Goal: Task Accomplishment & Management: Manage account settings

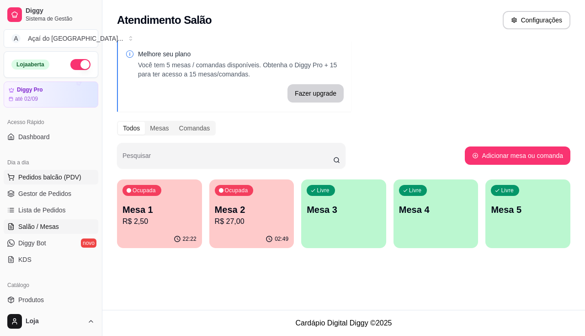
click at [55, 179] on span "Pedidos balcão (PDV)" at bounding box center [49, 176] width 63 height 9
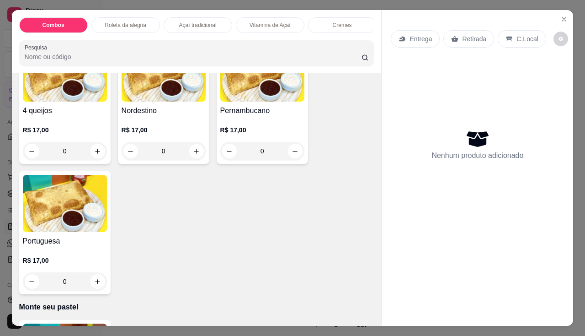
scroll to position [1784, 0]
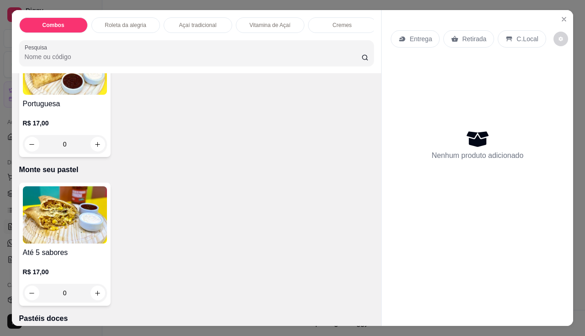
click at [59, 239] on img at bounding box center [65, 214] width 84 height 57
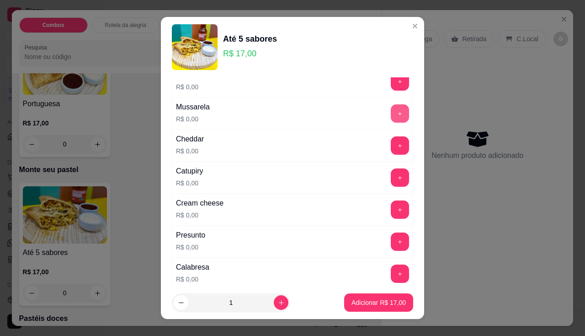
scroll to position [0, 0]
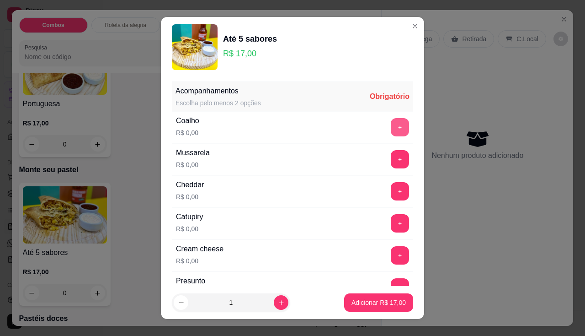
click at [391, 130] on button "+" at bounding box center [400, 127] width 18 height 18
click at [391, 159] on button "+" at bounding box center [400, 159] width 18 height 18
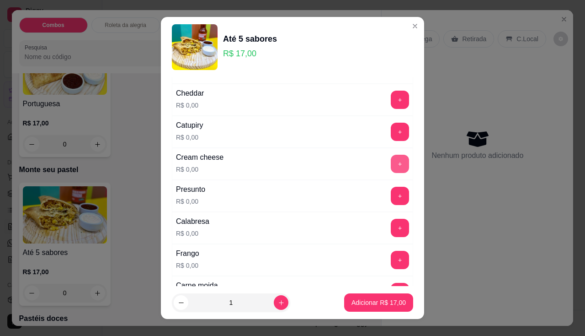
scroll to position [229, 0]
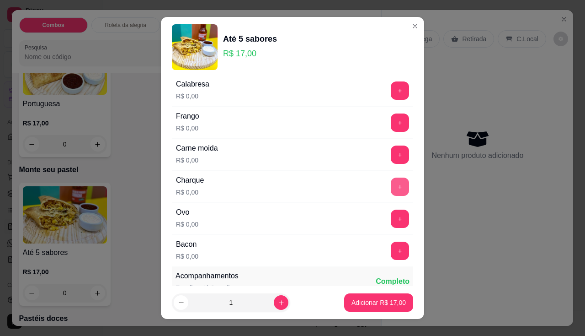
click at [391, 181] on button "+" at bounding box center [400, 186] width 18 height 18
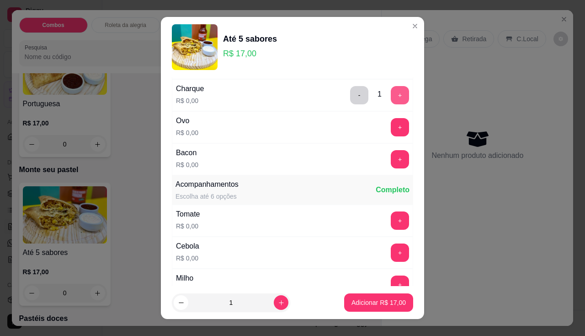
scroll to position [366, 0]
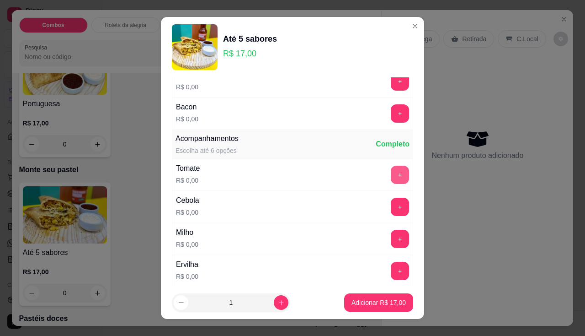
click at [391, 180] on button "+" at bounding box center [400, 175] width 18 height 18
click at [391, 199] on button "+" at bounding box center [400, 207] width 18 height 18
click at [392, 233] on button "+" at bounding box center [401, 239] width 18 height 18
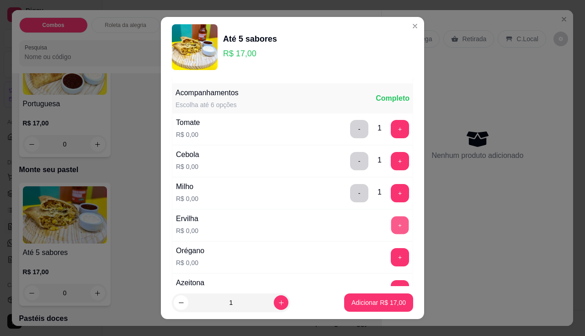
click at [392, 227] on button "+" at bounding box center [401, 225] width 18 height 18
click at [391, 263] on button "+" at bounding box center [400, 257] width 18 height 18
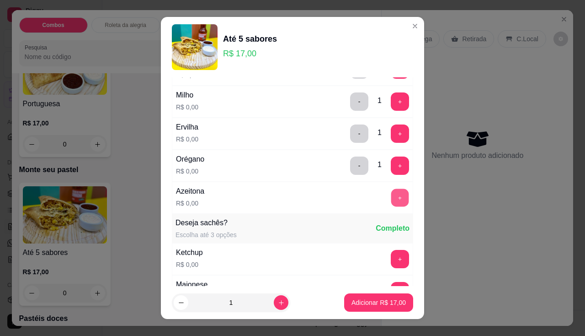
click at [392, 193] on button "+" at bounding box center [401, 197] width 18 height 18
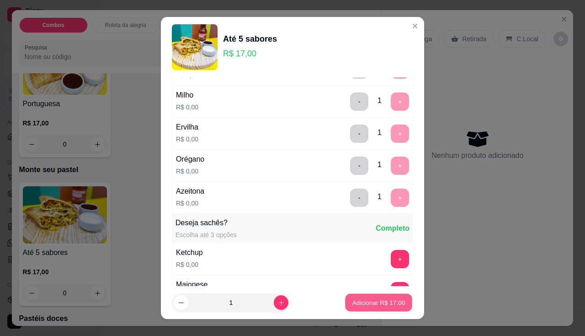
click at [371, 301] on p "Adicionar R$ 17,00" at bounding box center [379, 302] width 53 height 9
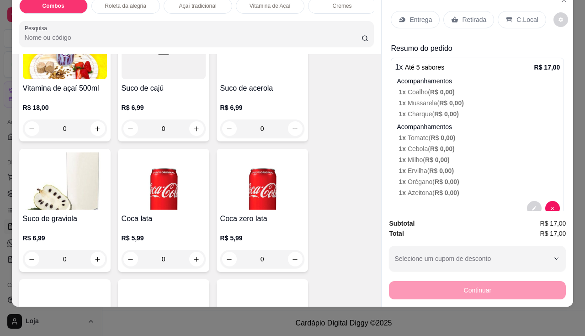
scroll to position [2470, 0]
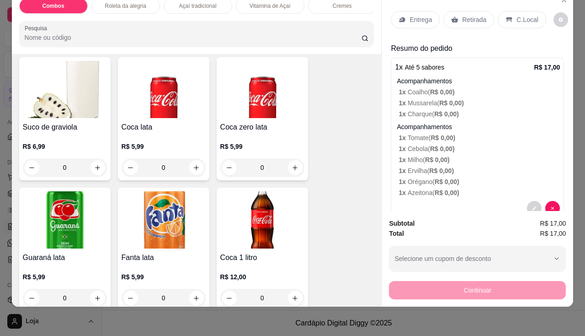
click at [164, 121] on div "Coca lata R$ 5,99 0" at bounding box center [163, 118] width 91 height 123
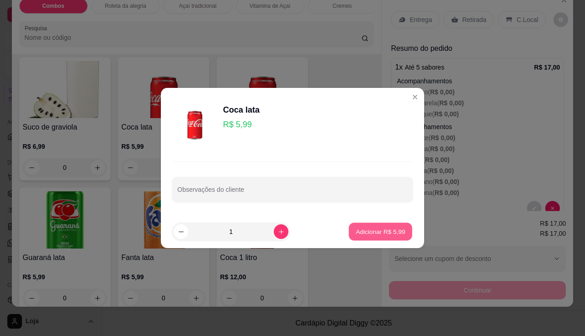
click at [399, 232] on button "Adicionar R$ 5,99" at bounding box center [381, 232] width 64 height 18
type input "1"
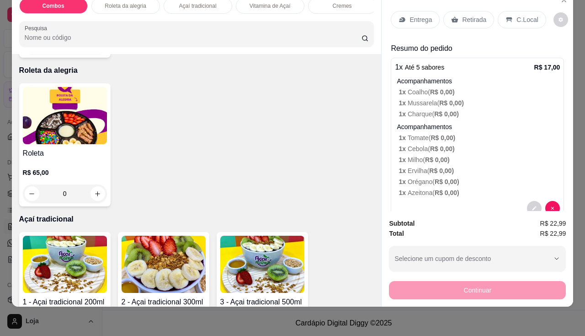
scroll to position [412, 0]
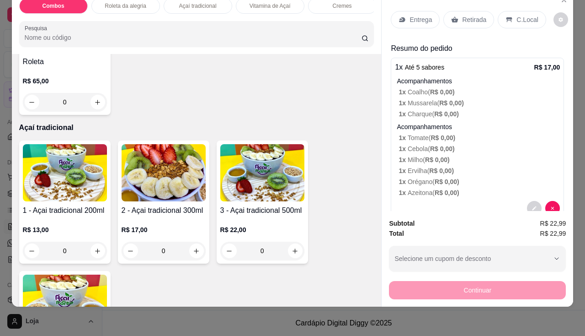
click at [172, 167] on img at bounding box center [164, 172] width 84 height 57
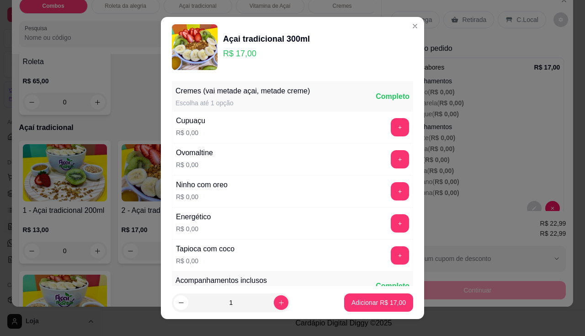
scroll to position [137, 0]
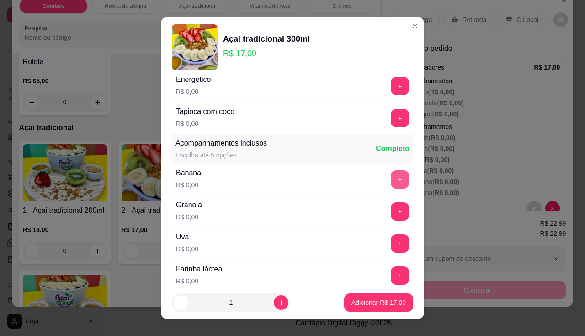
click at [391, 181] on button "+" at bounding box center [400, 179] width 18 height 18
click at [391, 211] on button "+" at bounding box center [400, 211] width 18 height 18
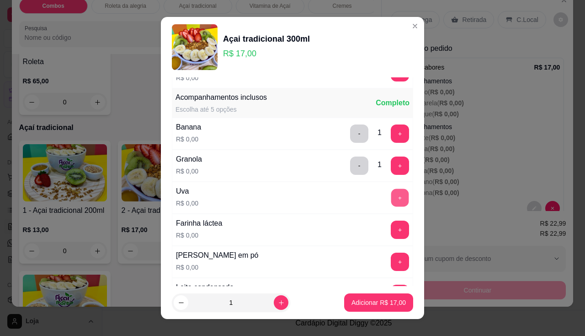
click at [392, 204] on button "+" at bounding box center [401, 197] width 18 height 18
click at [392, 269] on button "+" at bounding box center [401, 261] width 18 height 18
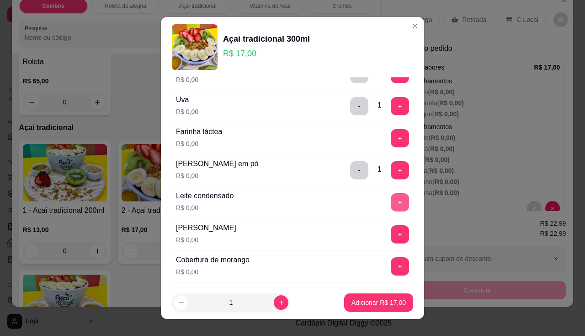
click at [391, 201] on button "+" at bounding box center [400, 202] width 18 height 18
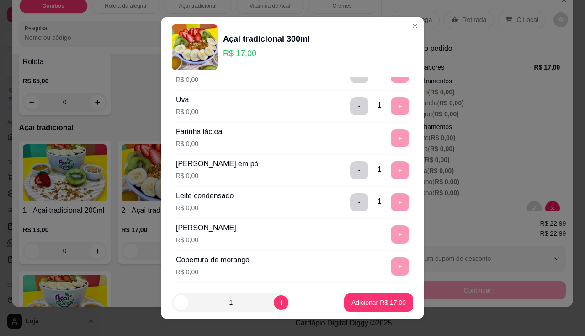
scroll to position [229, 0]
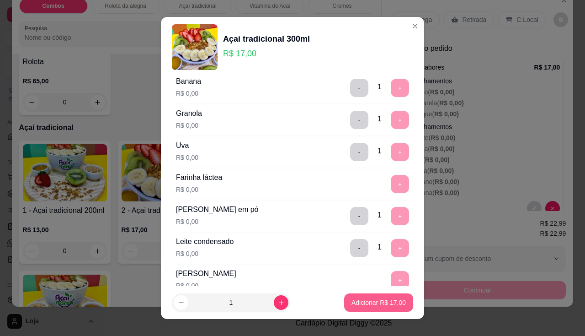
click at [385, 301] on p "Adicionar R$ 17,00" at bounding box center [379, 302] width 54 height 9
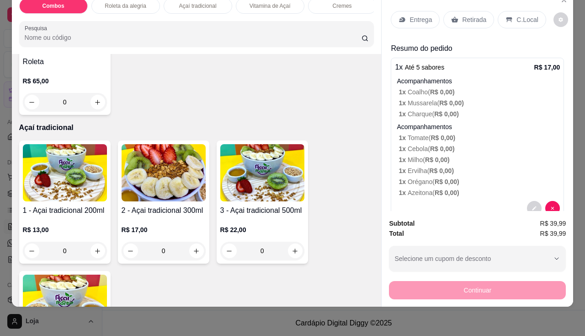
click at [419, 15] on p "Entrega" at bounding box center [421, 19] width 22 height 9
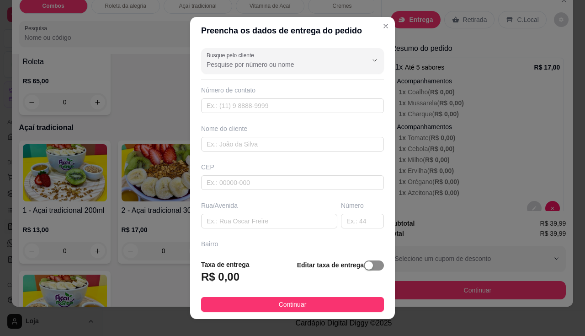
click at [365, 264] on span "button" at bounding box center [374, 265] width 20 height 10
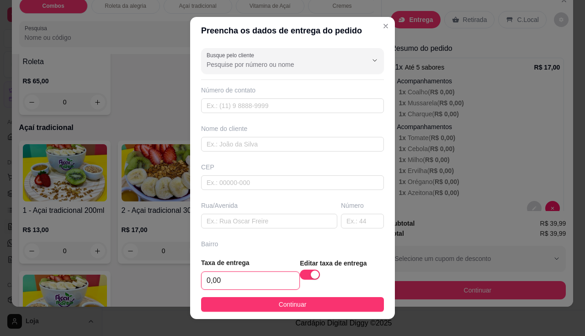
click at [224, 288] on input "0,00" at bounding box center [251, 280] width 98 height 17
click at [230, 283] on input "0,00" at bounding box center [251, 280] width 98 height 17
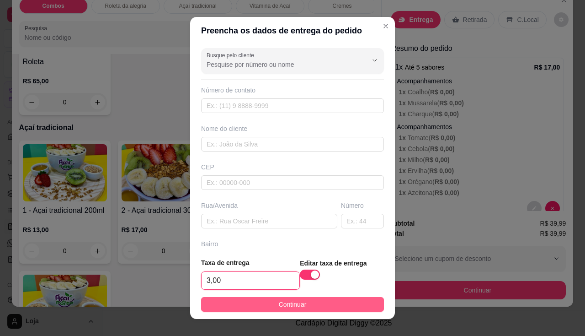
type input "3,00"
click at [255, 306] on button "Continuar" at bounding box center [292, 304] width 183 height 15
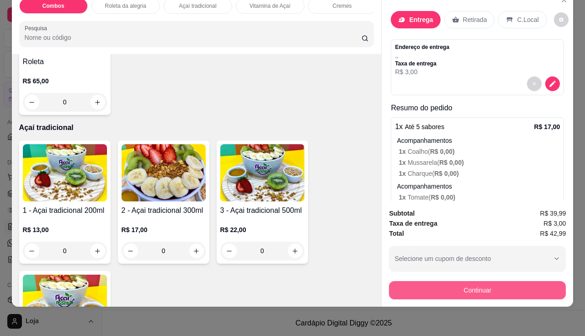
click at [423, 281] on button "Continuar" at bounding box center [477, 290] width 177 height 18
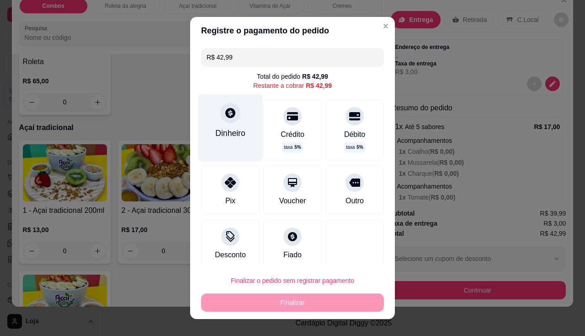
click at [231, 126] on div "Dinheiro" at bounding box center [231, 127] width 64 height 67
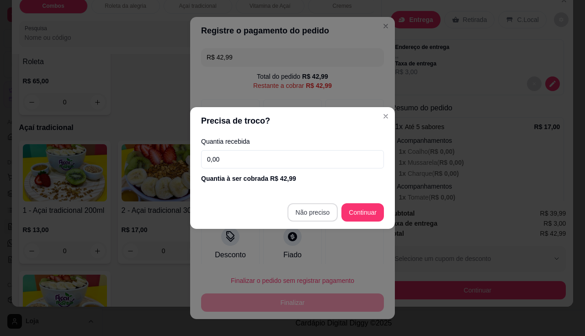
type input "R$ 0,00"
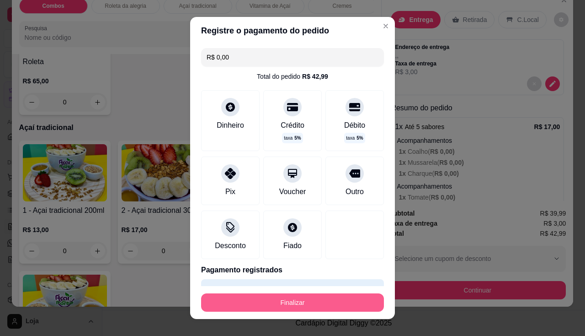
click at [290, 300] on button "Finalizar" at bounding box center [292, 302] width 183 height 18
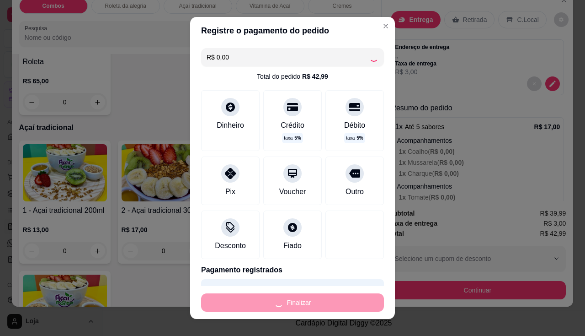
type input "0"
type input "-R$ 42,99"
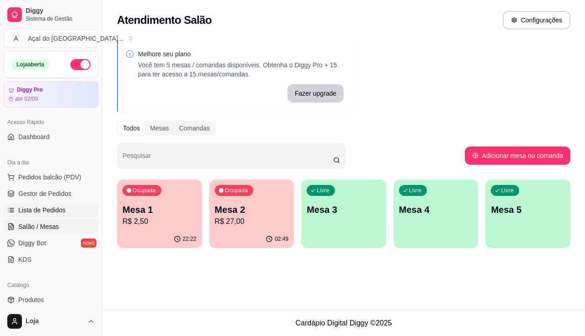
click at [53, 214] on span "Lista de Pedidos" at bounding box center [42, 209] width 48 height 9
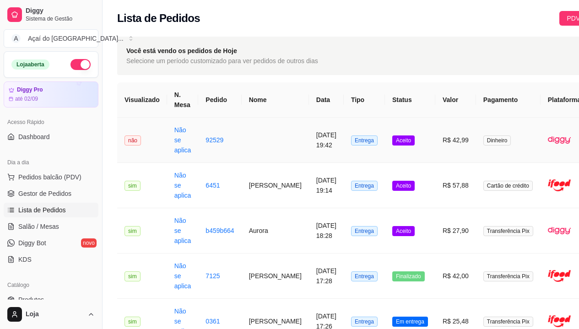
click at [193, 159] on td "Não se aplica" at bounding box center [183, 140] width 32 height 45
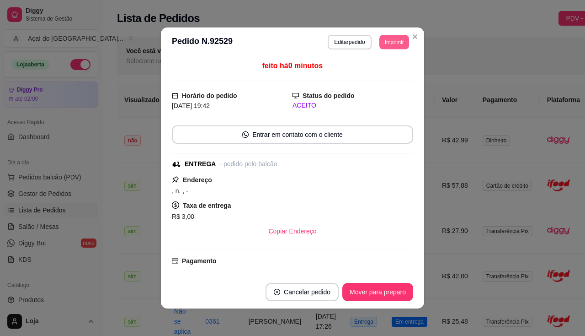
click at [385, 43] on button "Imprimir" at bounding box center [395, 42] width 30 height 14
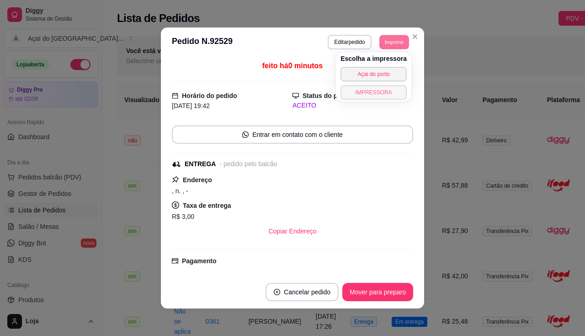
click at [388, 95] on button "IMPRESSORA" at bounding box center [374, 92] width 66 height 15
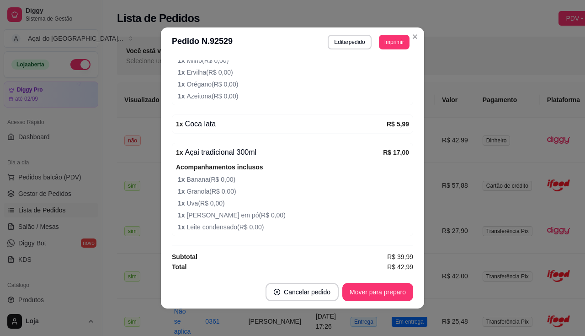
scroll to position [2, 0]
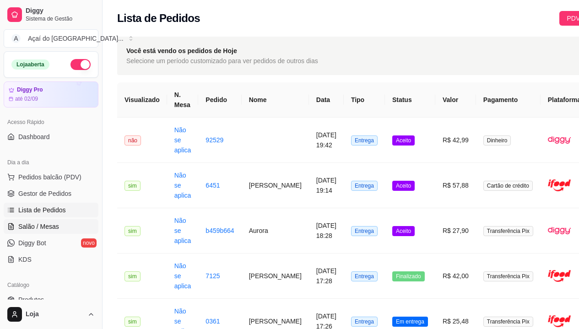
click at [54, 222] on span "Salão / Mesas" at bounding box center [38, 226] width 41 height 9
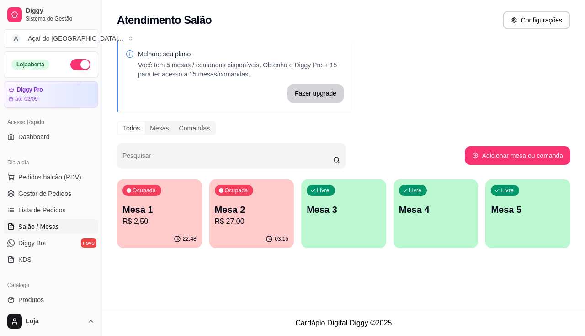
click at [251, 233] on div "03:15" at bounding box center [251, 239] width 85 height 18
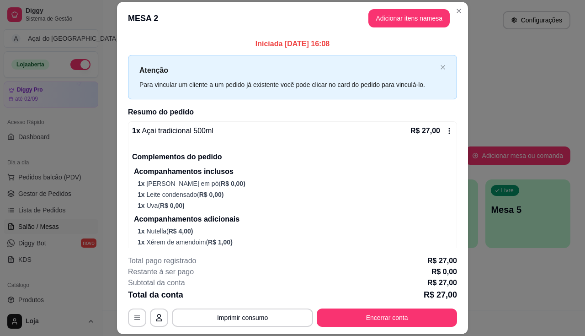
scroll to position [19, 0]
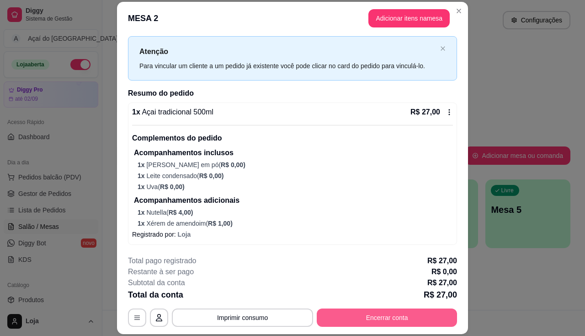
click at [397, 322] on button "Encerrar conta" at bounding box center [387, 317] width 140 height 18
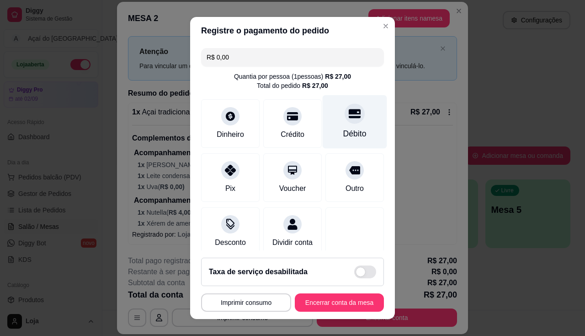
click at [336, 126] on div "Débito" at bounding box center [355, 122] width 64 height 54
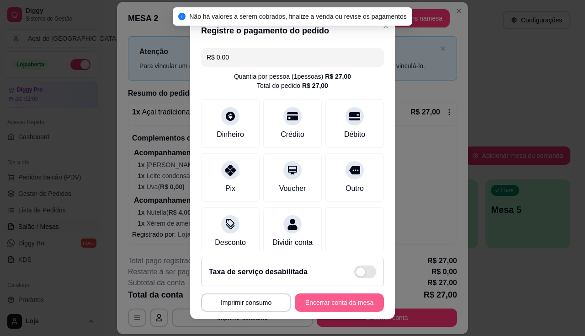
click at [344, 296] on button "Encerrar conta da mesa" at bounding box center [339, 302] width 89 height 18
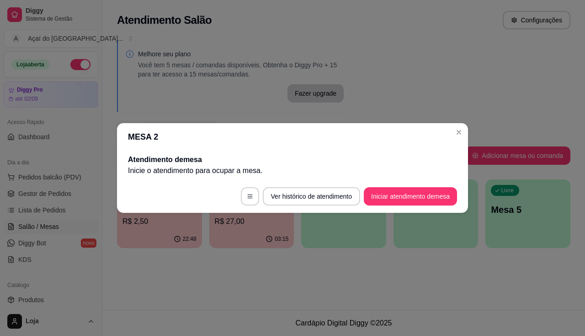
scroll to position [0, 0]
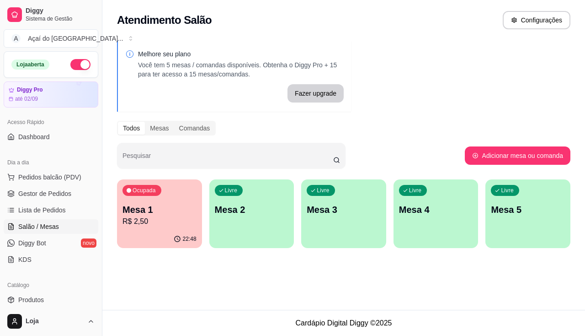
click at [231, 223] on div "Livre Mesa 2" at bounding box center [251, 208] width 85 height 58
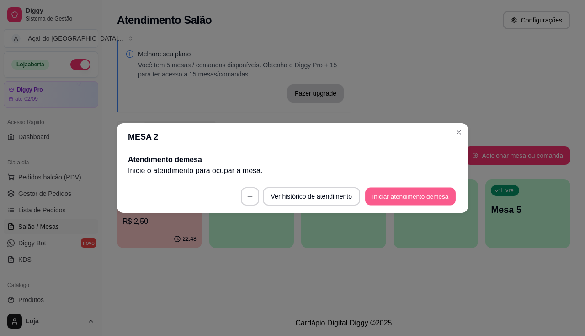
click at [390, 200] on button "Iniciar atendimento de mesa" at bounding box center [410, 197] width 91 height 18
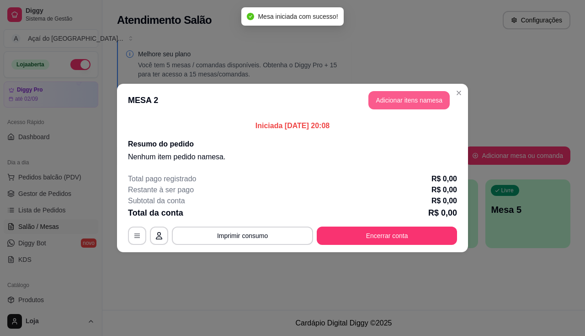
click at [411, 103] on button "Adicionar itens na mesa" at bounding box center [409, 100] width 81 height 18
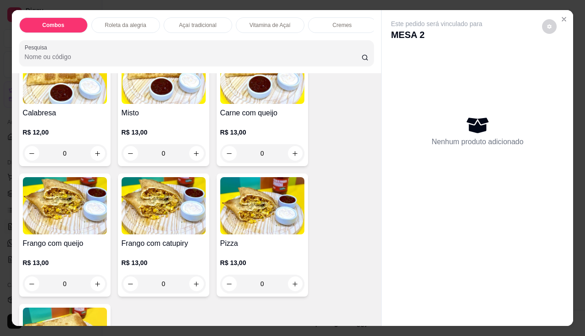
scroll to position [1281, 0]
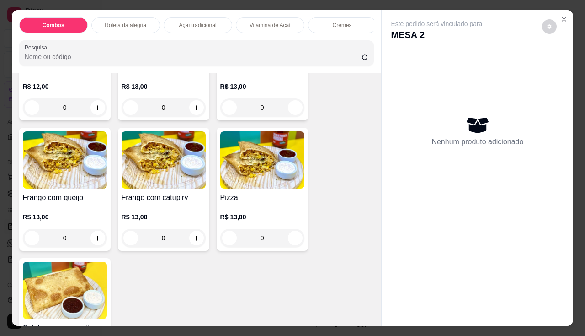
click at [95, 238] on div "0" at bounding box center [65, 238] width 84 height 18
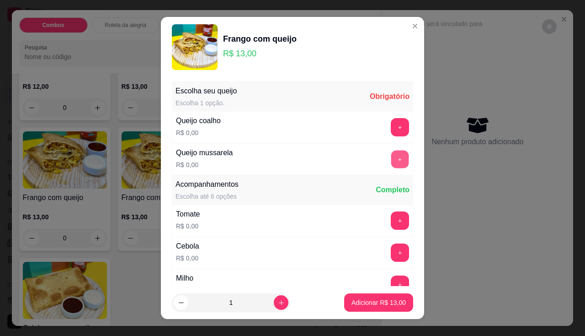
click at [392, 163] on button "+" at bounding box center [401, 159] width 18 height 18
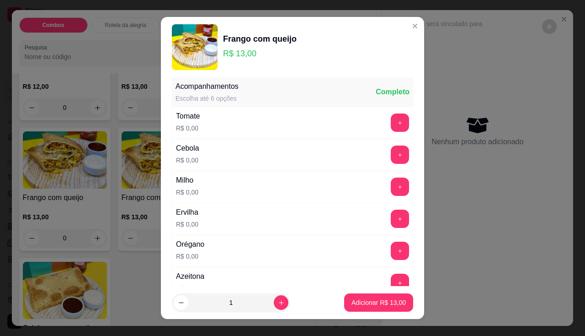
scroll to position [12, 0]
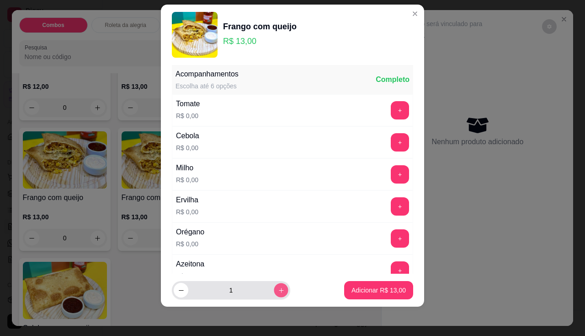
click at [278, 287] on icon "increase-product-quantity" at bounding box center [281, 290] width 7 height 7
type input "2"
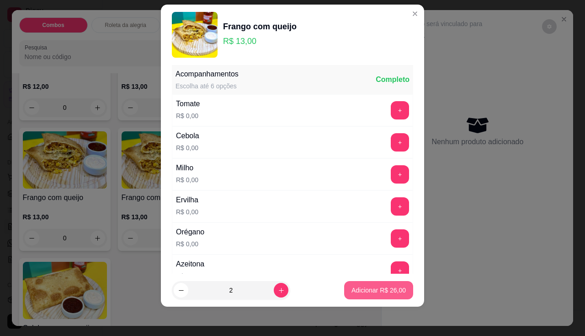
click at [376, 289] on p "Adicionar R$ 26,00" at bounding box center [379, 289] width 54 height 9
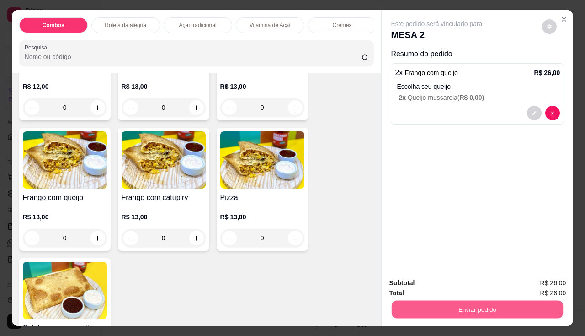
click at [406, 301] on button "Enviar pedido" at bounding box center [478, 310] width 172 height 18
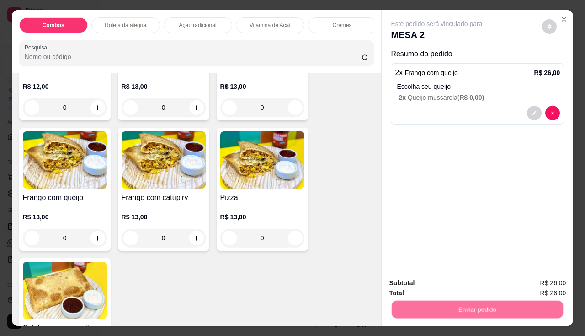
click at [403, 283] on button "Não registrar e enviar pedido" at bounding box center [447, 283] width 95 height 17
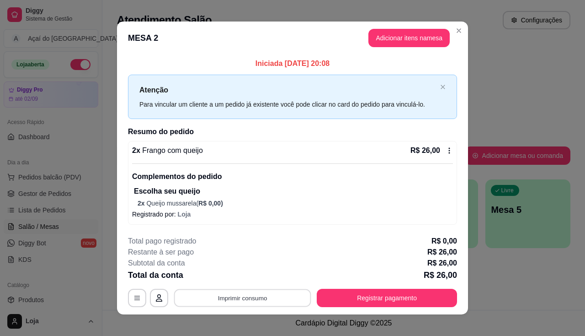
click at [275, 302] on button "Imprimir consumo" at bounding box center [242, 298] width 137 height 18
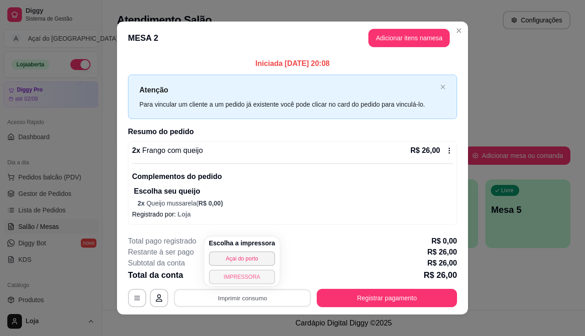
click at [257, 282] on button "IMPRESSORA" at bounding box center [242, 276] width 66 height 15
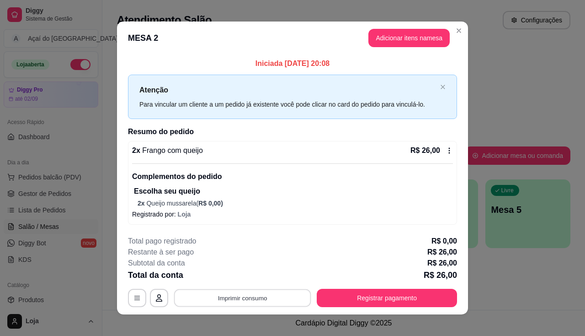
click at [258, 299] on button "Imprimir consumo" at bounding box center [242, 298] width 137 height 18
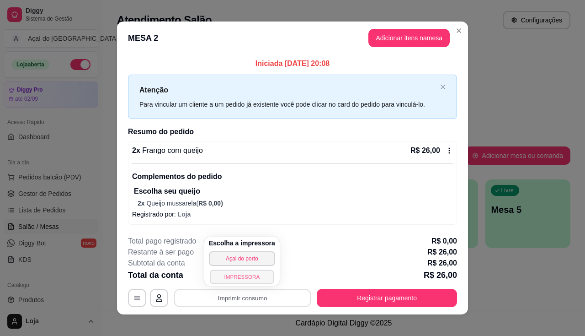
click at [252, 273] on button "IMPRESSORA" at bounding box center [242, 276] width 64 height 14
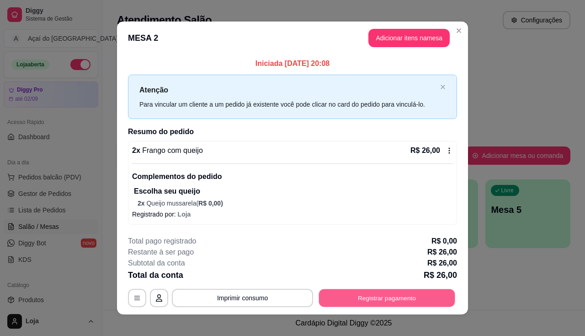
click at [426, 297] on button "Registrar pagamento" at bounding box center [387, 298] width 136 height 18
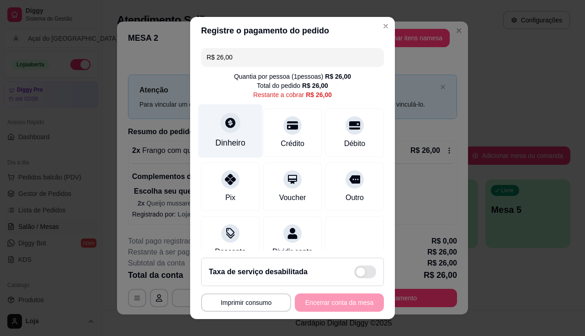
click at [215, 137] on div "Dinheiro" at bounding box center [230, 143] width 30 height 12
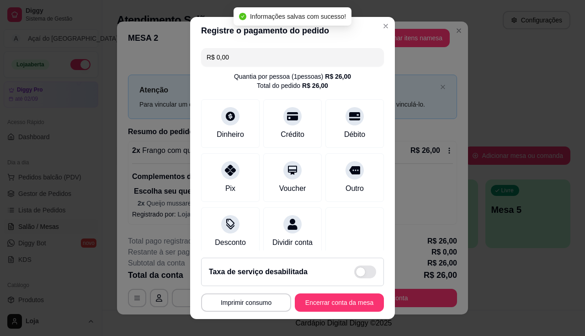
type input "R$ 0,00"
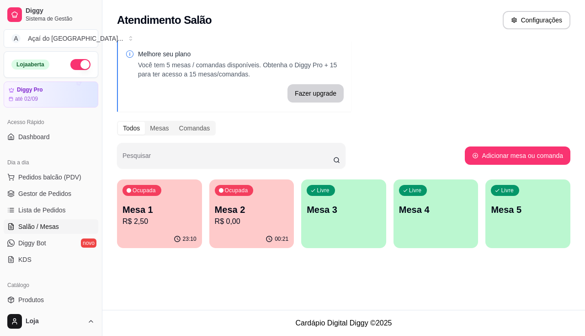
click at [264, 228] on div "Ocupada Mesa 2 R$ 0,00" at bounding box center [251, 204] width 85 height 51
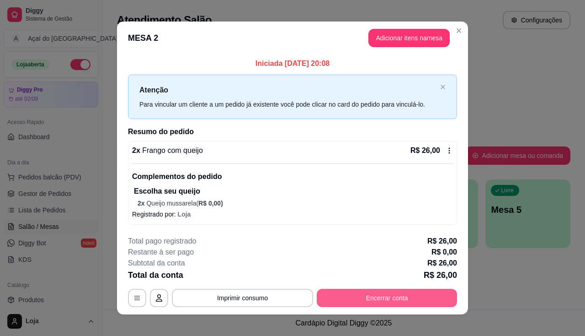
click at [376, 297] on button "Encerrar conta" at bounding box center [387, 298] width 140 height 18
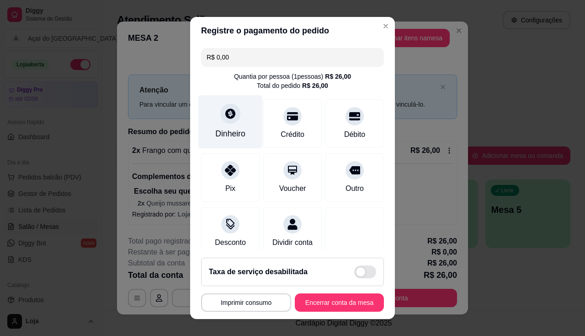
click at [237, 132] on div "Dinheiro" at bounding box center [230, 134] width 30 height 12
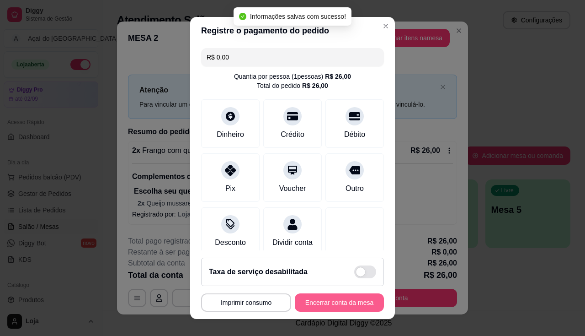
click at [349, 306] on button "Encerrar conta da mesa" at bounding box center [339, 302] width 89 height 18
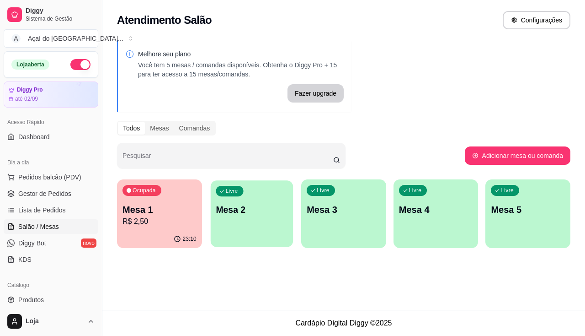
click at [270, 199] on div "Livre Mesa 2" at bounding box center [251, 208] width 82 height 56
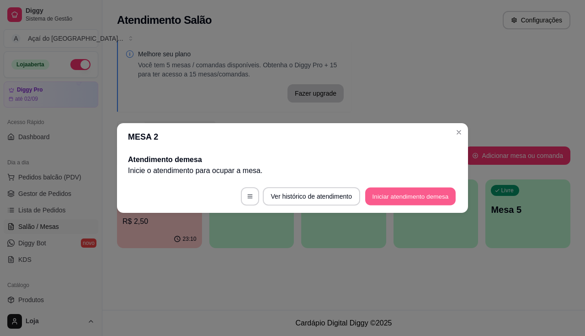
click at [397, 193] on button "Iniciar atendimento de mesa" at bounding box center [410, 197] width 91 height 18
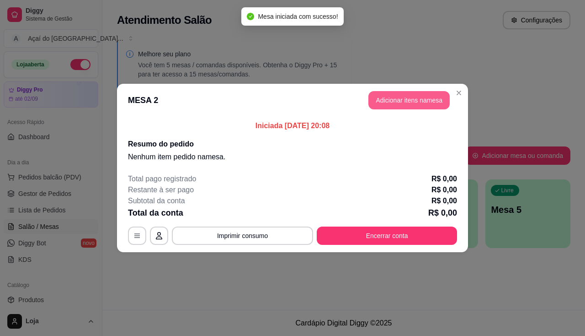
click at [398, 104] on button "Adicionar itens na mesa" at bounding box center [409, 100] width 81 height 18
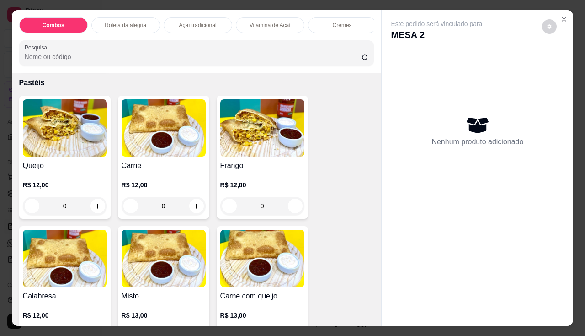
scroll to position [1006, 0]
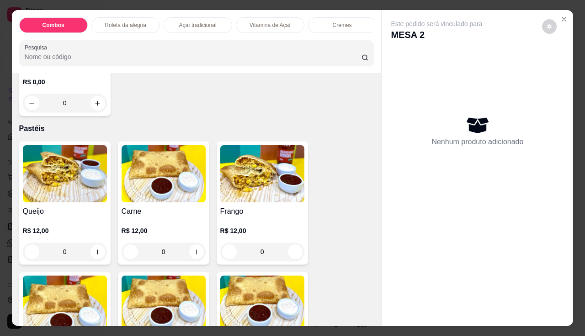
click at [93, 207] on div "Queijo R$ 12,00 0" at bounding box center [64, 202] width 91 height 123
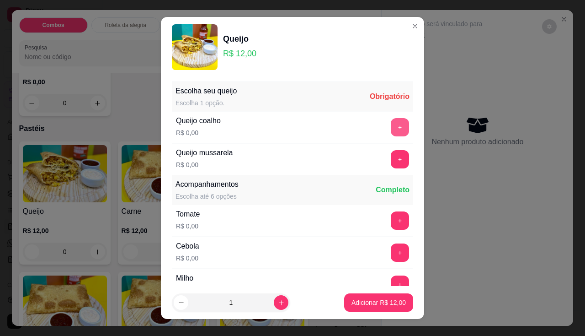
click at [391, 128] on button "+" at bounding box center [400, 127] width 18 height 18
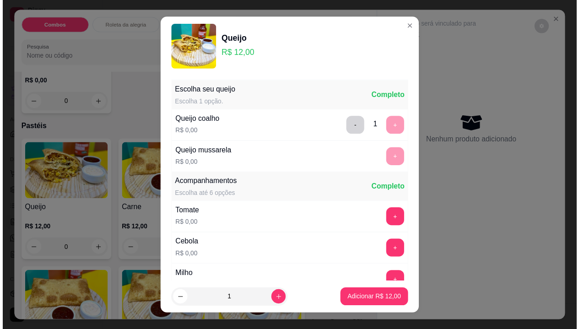
scroll to position [12, 0]
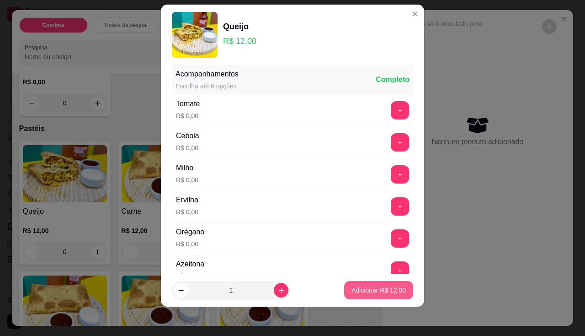
click at [383, 293] on p "Adicionar R$ 12,00" at bounding box center [379, 289] width 54 height 9
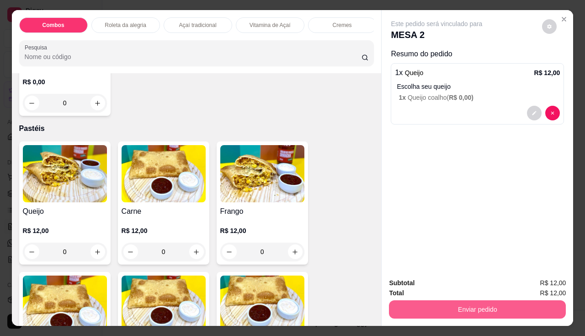
click at [448, 306] on button "Enviar pedido" at bounding box center [477, 309] width 177 height 18
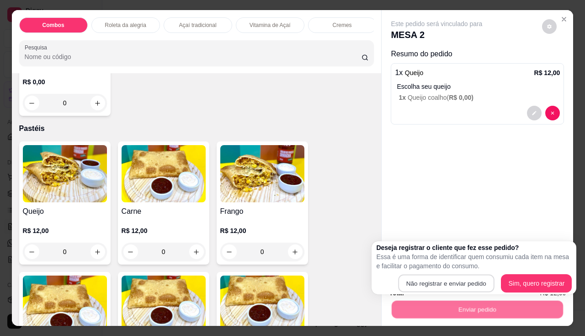
click at [448, 274] on button "Não registrar e enviar pedido" at bounding box center [446, 283] width 96 height 18
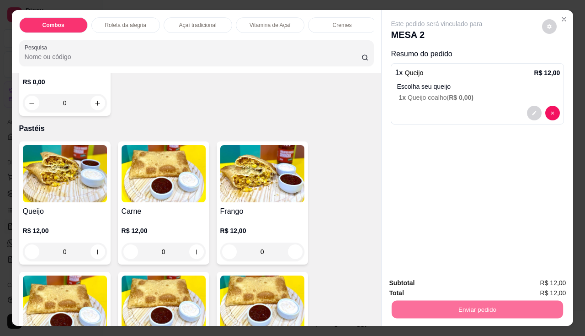
click at [448, 279] on button "Não registrar e enviar pedido" at bounding box center [447, 283] width 95 height 17
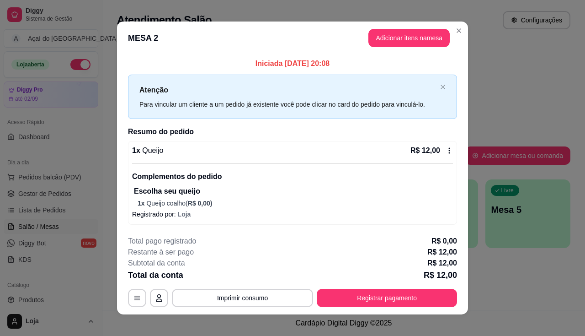
click at [389, 306] on button "Registrar pagamento" at bounding box center [387, 298] width 140 height 18
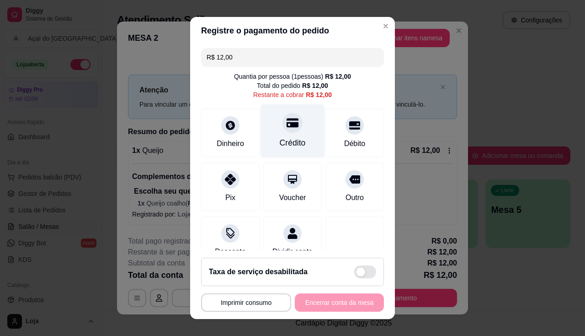
click at [283, 133] on div "Crédito" at bounding box center [293, 131] width 64 height 54
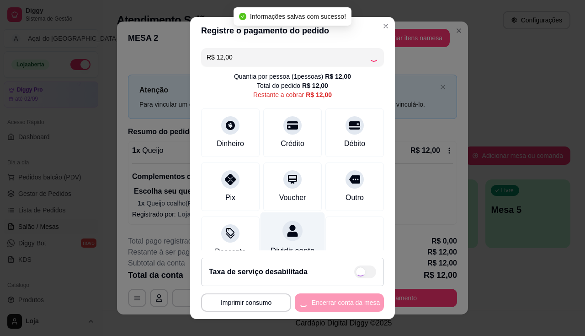
type input "R$ 0,00"
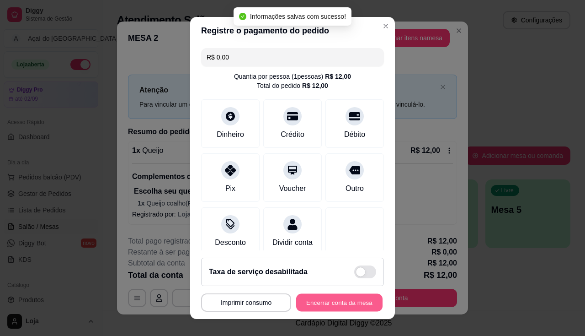
click at [319, 295] on button "Encerrar conta da mesa" at bounding box center [339, 303] width 86 height 18
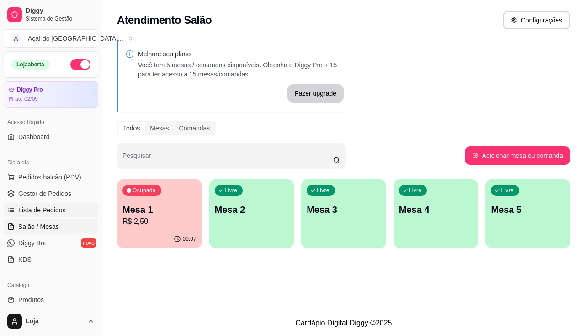
click at [48, 209] on span "Lista de Pedidos" at bounding box center [42, 209] width 48 height 9
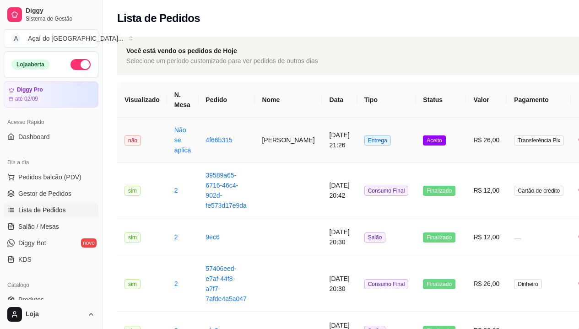
click at [180, 138] on td "Não se aplica" at bounding box center [183, 140] width 32 height 45
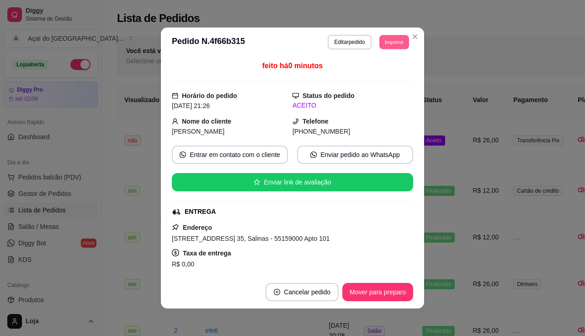
click at [395, 39] on button "Imprimir" at bounding box center [395, 42] width 30 height 14
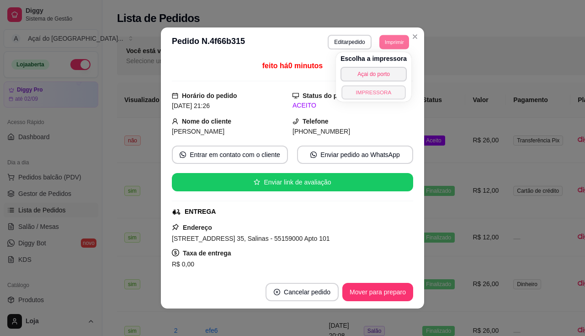
click at [382, 91] on button "IMPRESSORA" at bounding box center [374, 92] width 64 height 14
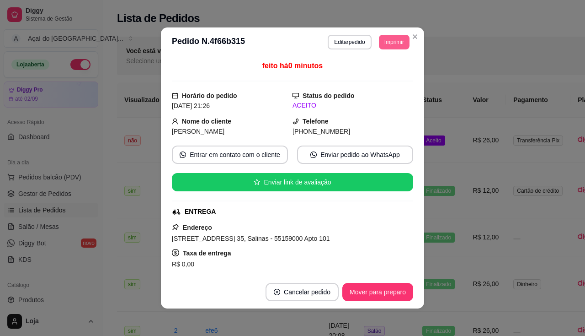
click at [392, 46] on button "Imprimir" at bounding box center [394, 42] width 31 height 15
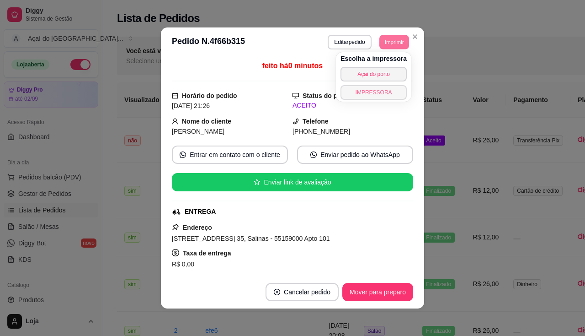
click at [376, 94] on button "IMPRESSORA" at bounding box center [374, 92] width 66 height 15
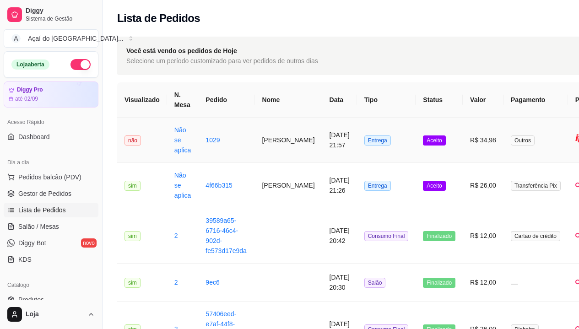
click at [396, 135] on td "Entrega" at bounding box center [386, 140] width 59 height 45
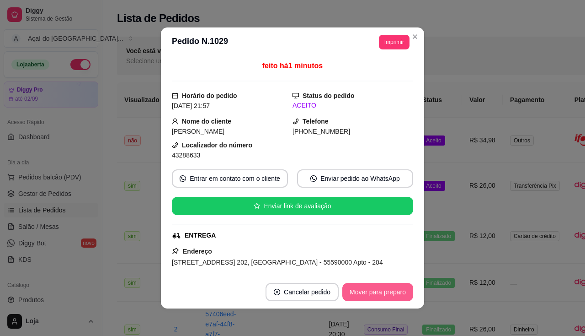
click at [369, 299] on button "Mover para preparo" at bounding box center [378, 292] width 71 height 18
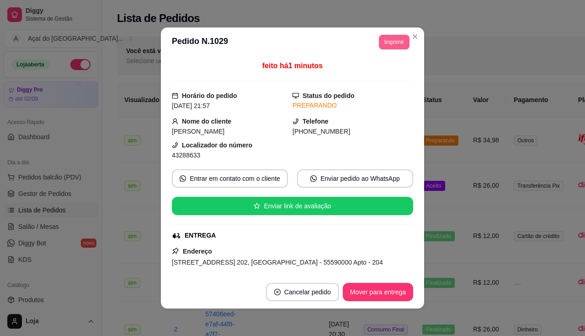
click at [394, 34] on header "**********" at bounding box center [292, 41] width 263 height 29
click at [391, 48] on button "Imprimir" at bounding box center [394, 42] width 31 height 15
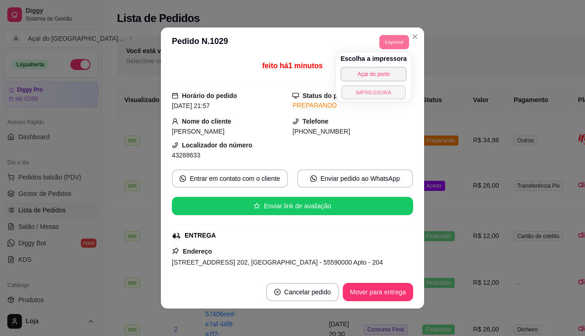
click at [393, 87] on button "IMPRESSORA" at bounding box center [374, 92] width 64 height 14
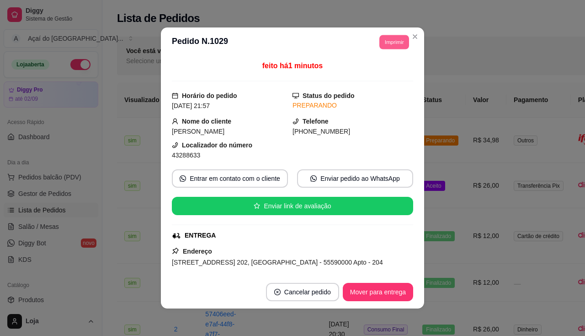
click at [389, 46] on button "Imprimir" at bounding box center [395, 42] width 30 height 14
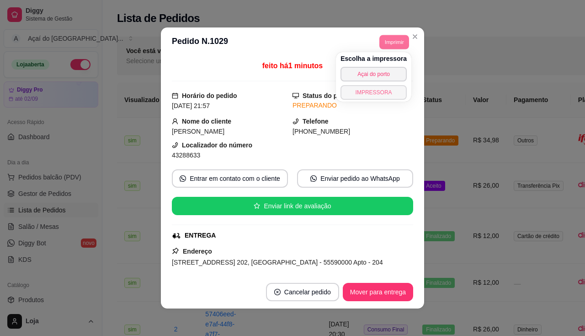
click at [378, 85] on button "IMPRESSORA" at bounding box center [374, 92] width 66 height 15
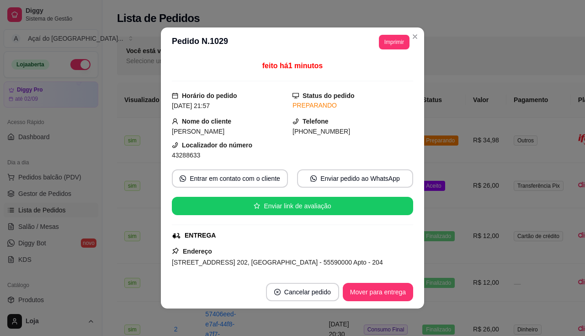
click at [391, 54] on header "**********" at bounding box center [292, 41] width 263 height 29
click at [397, 36] on button "Imprimir" at bounding box center [394, 42] width 31 height 15
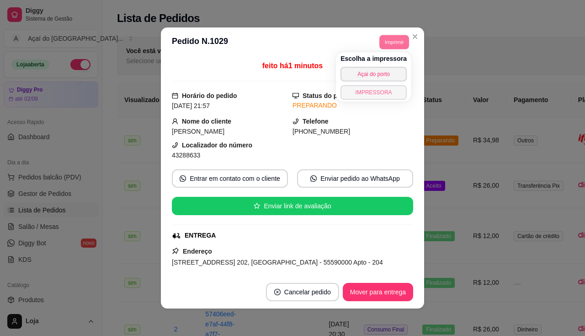
click at [383, 94] on button "IMPRESSORA" at bounding box center [374, 92] width 66 height 15
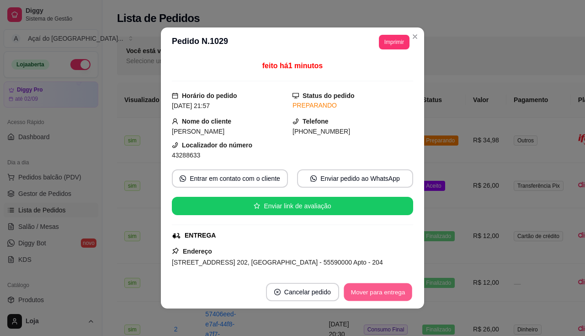
click at [366, 289] on button "Mover para entrega" at bounding box center [378, 292] width 69 height 18
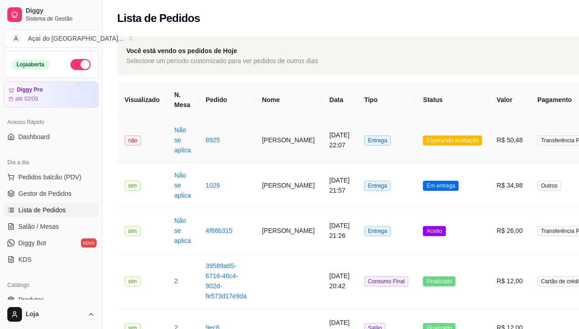
click at [370, 151] on td "Entrega" at bounding box center [386, 140] width 59 height 45
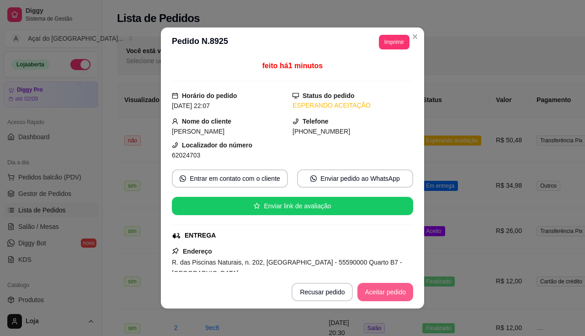
click at [377, 289] on button "Aceitar pedido" at bounding box center [386, 292] width 56 height 18
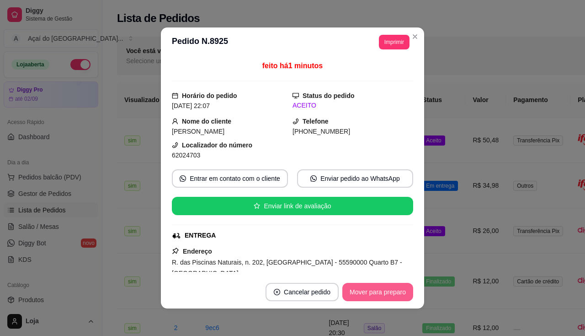
click at [387, 295] on button "Mover para preparo" at bounding box center [378, 292] width 71 height 18
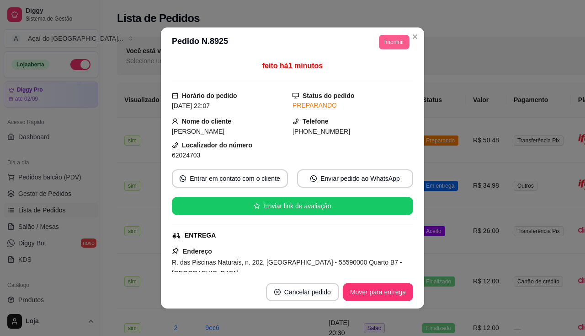
click at [394, 38] on button "Imprimir" at bounding box center [394, 42] width 31 height 15
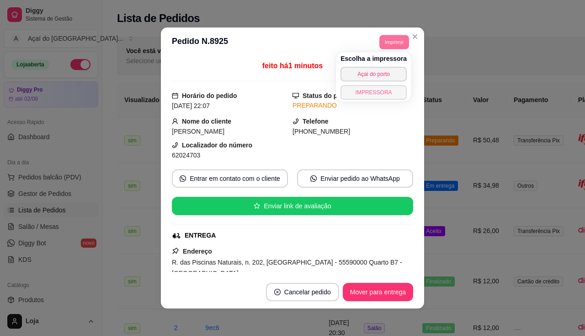
click at [397, 94] on button "IMPRESSORA" at bounding box center [374, 92] width 66 height 15
